Goal: Obtain resource: Download file/media

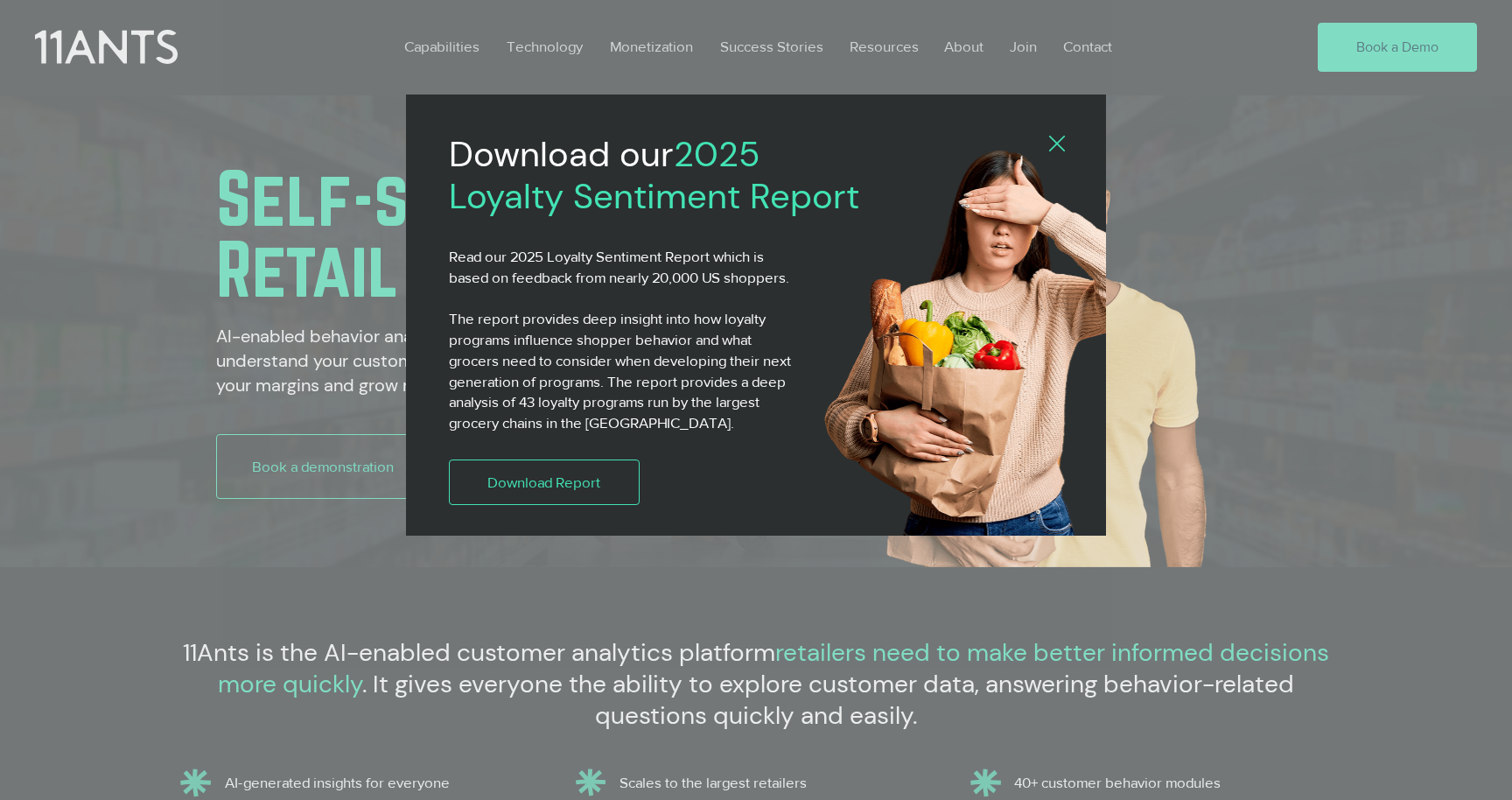
click at [1057, 143] on icon "Back to site" at bounding box center [1056, 142] width 15 height 15
click at [1055, 143] on icon "Back to site" at bounding box center [1056, 142] width 15 height 15
click at [1067, 143] on img "2025 Loyalty Sentiment Report" at bounding box center [990, 348] width 346 height 410
click at [1048, 143] on div "Download our 2025 Loyalty Sentiment Report Read our 2025 Loyalty Sentiment Repo…" at bounding box center [756, 364] width 700 height 539
click at [1049, 143] on icon "Back to site" at bounding box center [1056, 142] width 15 height 15
